Goal: Information Seeking & Learning: Understand process/instructions

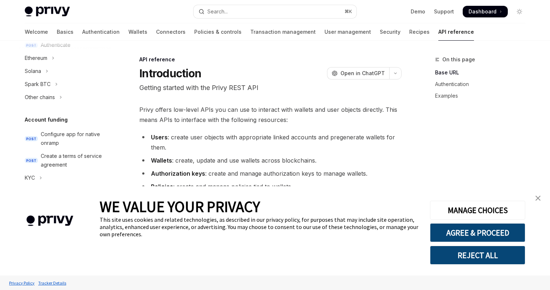
scroll to position [173, 0]
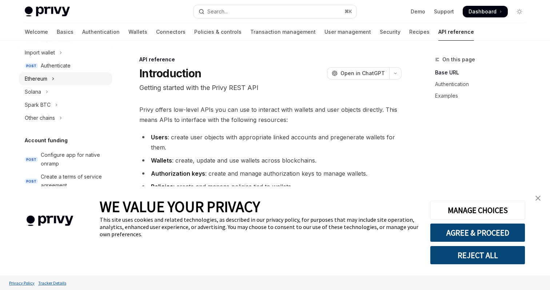
click at [42, 79] on div "Ethereum" at bounding box center [36, 79] width 23 height 9
type textarea "*"
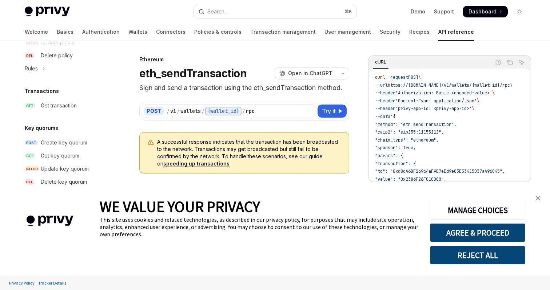
scroll to position [552, 0]
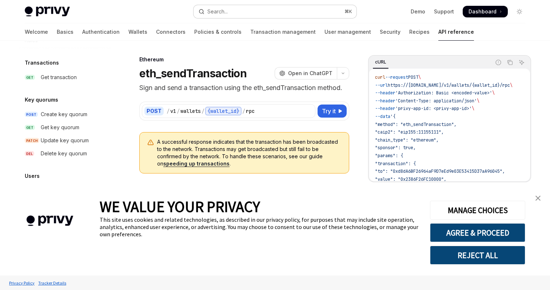
click at [305, 7] on button "Search... ⌘ K" at bounding box center [274, 11] width 163 height 13
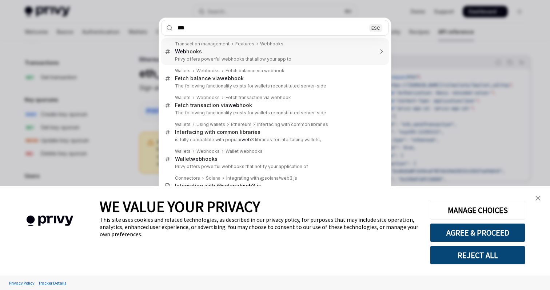
type input "****"
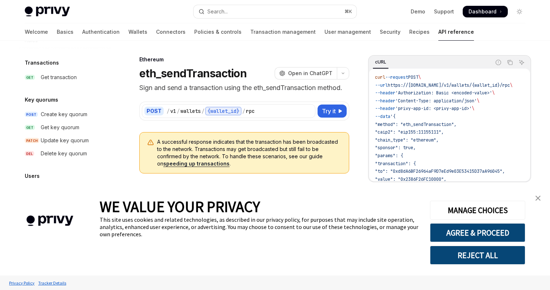
type textarea "*"
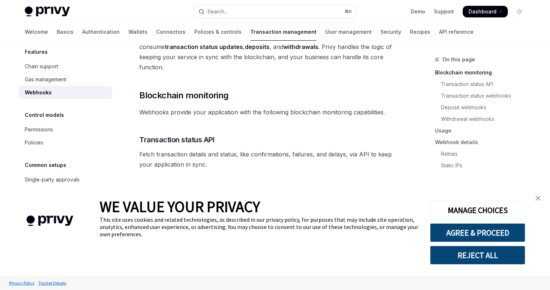
scroll to position [62, 0]
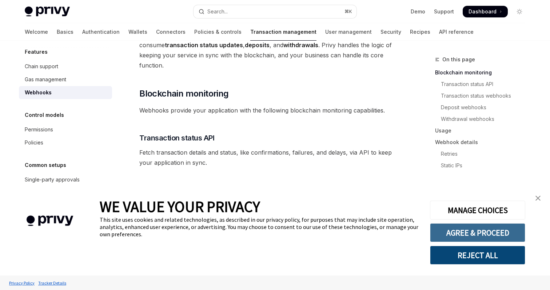
click at [485, 233] on button "AGREE & PROCEED" at bounding box center [477, 233] width 95 height 19
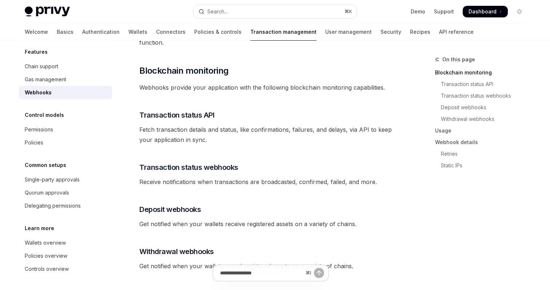
scroll to position [97, 0]
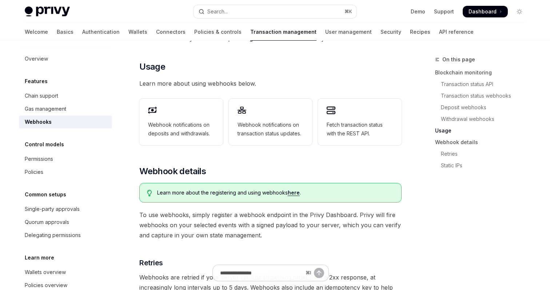
scroll to position [278, 0]
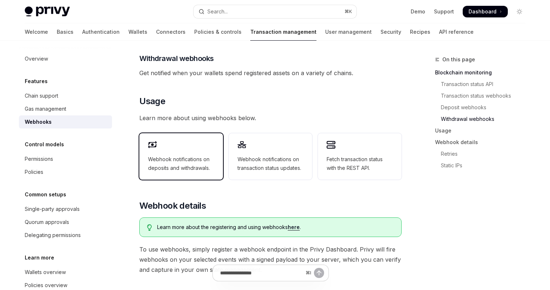
click at [185, 155] on span "Webhook notifications on deposits and withdrawals." at bounding box center [181, 163] width 66 height 17
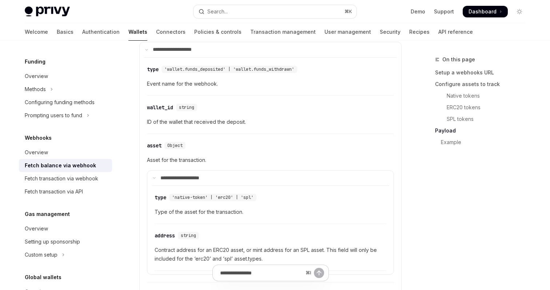
scroll to position [684, 0]
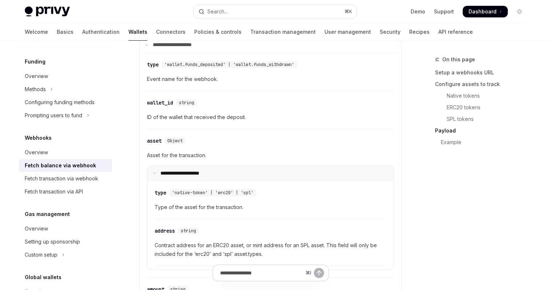
click at [155, 170] on summary "**********" at bounding box center [270, 173] width 246 height 15
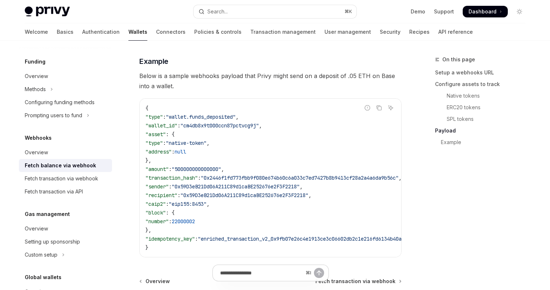
scroll to position [1186, 0]
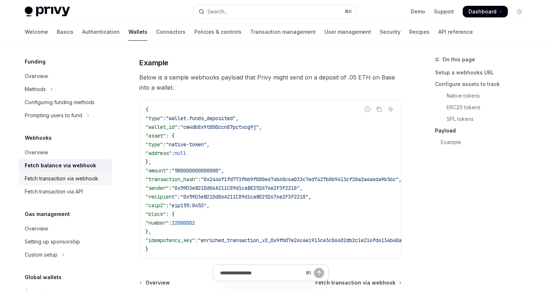
click at [80, 176] on div "Fetch transaction via webhook" at bounding box center [61, 179] width 73 height 9
type textarea "*"
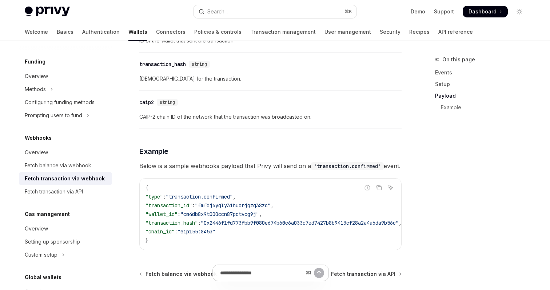
scroll to position [759, 0]
